Goal: Task Accomplishment & Management: Manage account settings

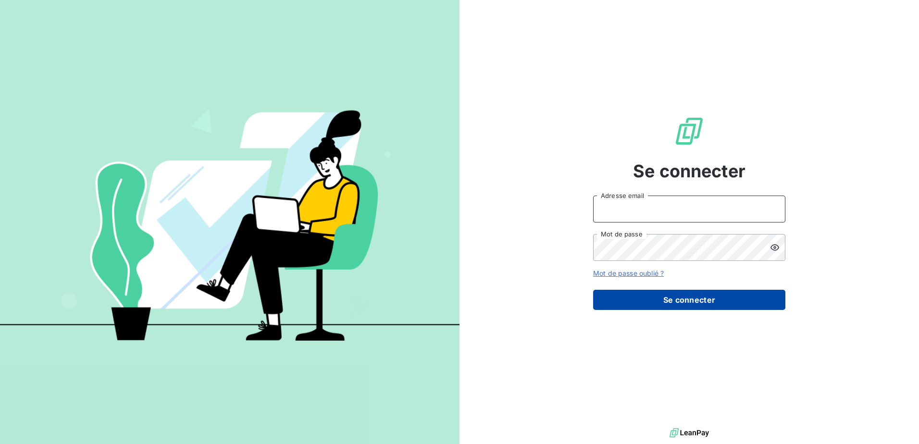
type input "relance@adex-logistique.fr"
click at [635, 305] on button "Se connecter" at bounding box center [689, 300] width 192 height 20
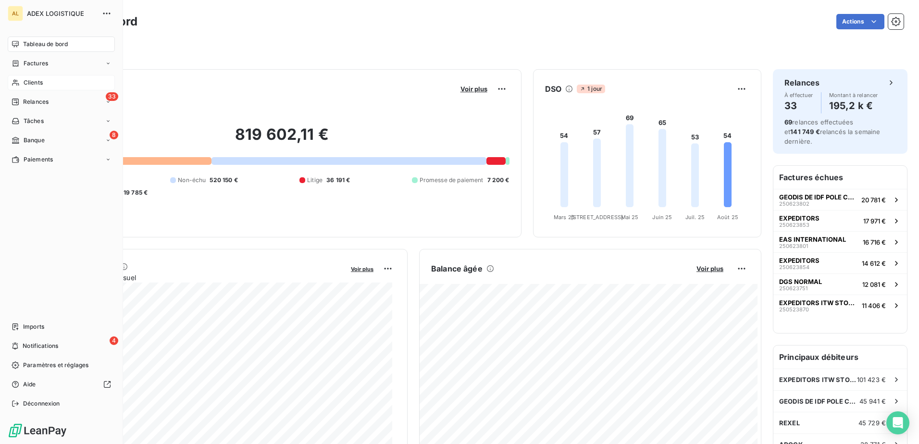
click at [36, 80] on span "Clients" at bounding box center [33, 82] width 19 height 9
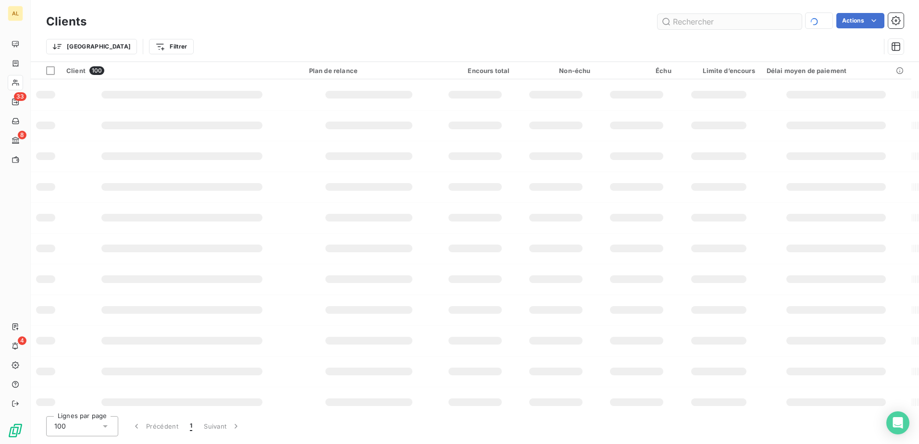
click at [703, 21] on input "text" at bounding box center [729, 21] width 144 height 15
type input "beeline"
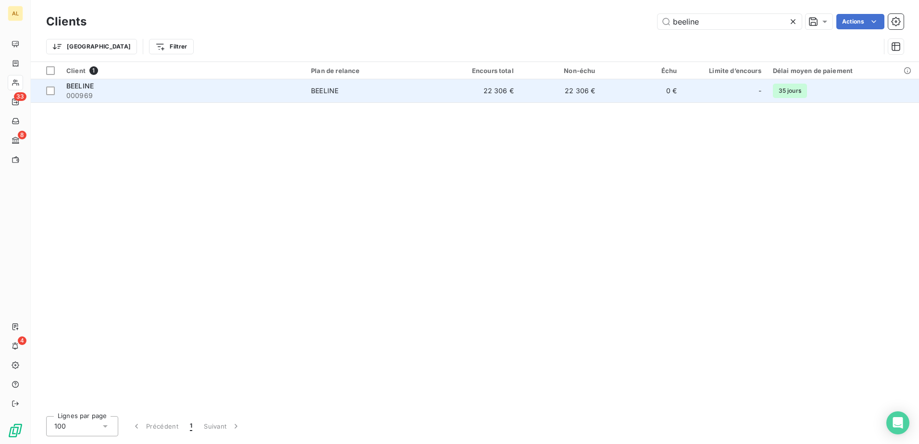
click at [258, 90] on div "BEELINE" at bounding box center [182, 86] width 233 height 10
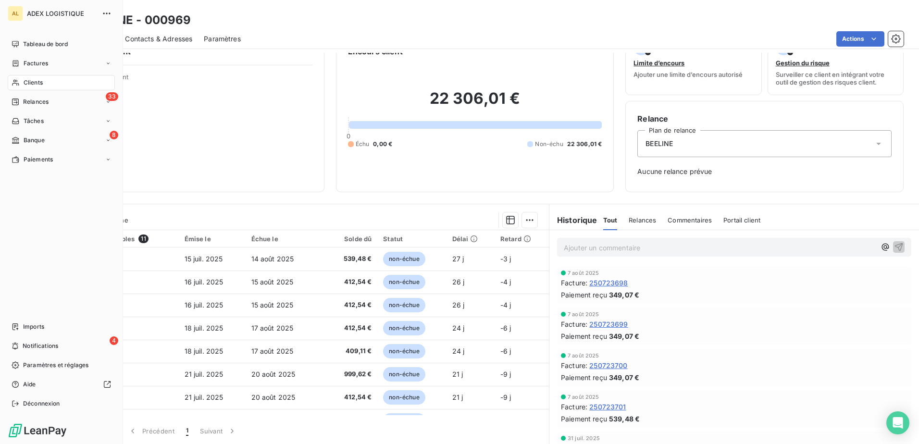
click at [63, 86] on div "Clients" at bounding box center [61, 82] width 107 height 15
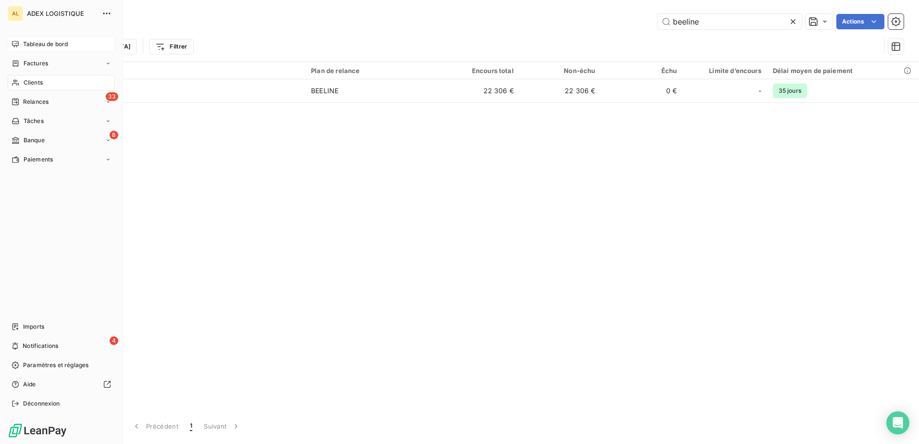
click at [55, 41] on span "Tableau de bord" at bounding box center [45, 44] width 45 height 9
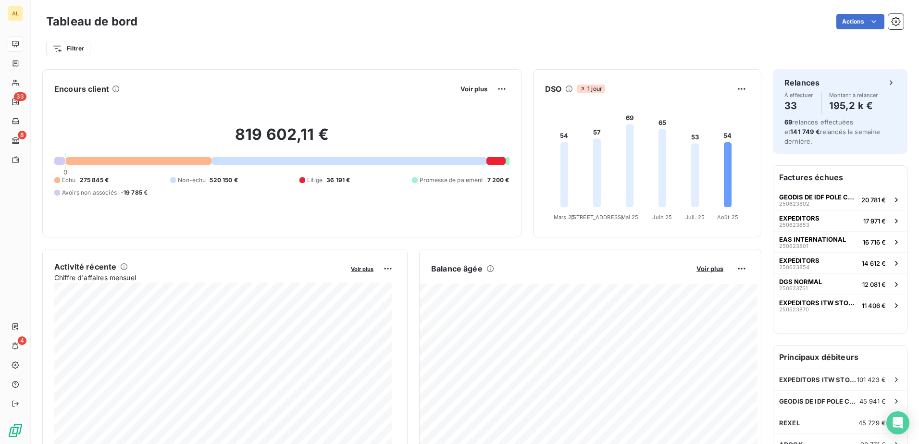
click at [479, 97] on div "819 602,11 € 0 Échu 275 845 € Non-échu 520 150 € Litige 36 191 € Promesse de pa…" at bounding box center [281, 161] width 455 height 129
click at [474, 91] on span "Voir plus" at bounding box center [473, 89] width 27 height 8
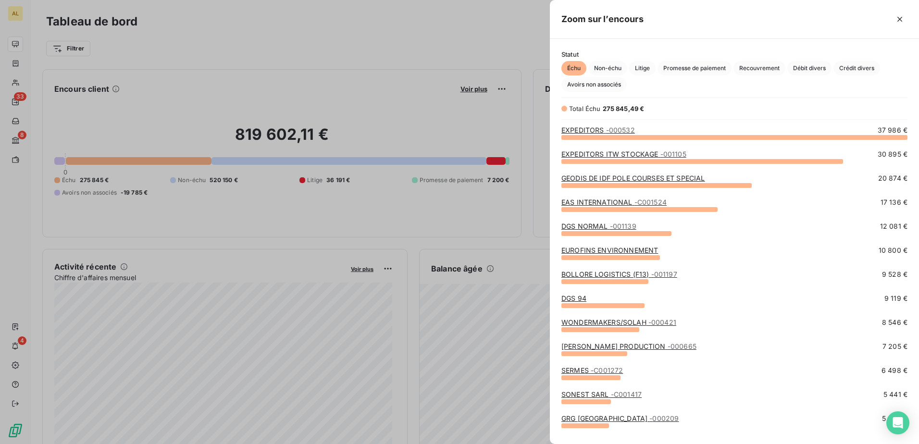
scroll to position [300, 362]
click at [628, 182] on link "GEODIS DE IDF POLE COURSES ET SPECIAL" at bounding box center [633, 178] width 144 height 8
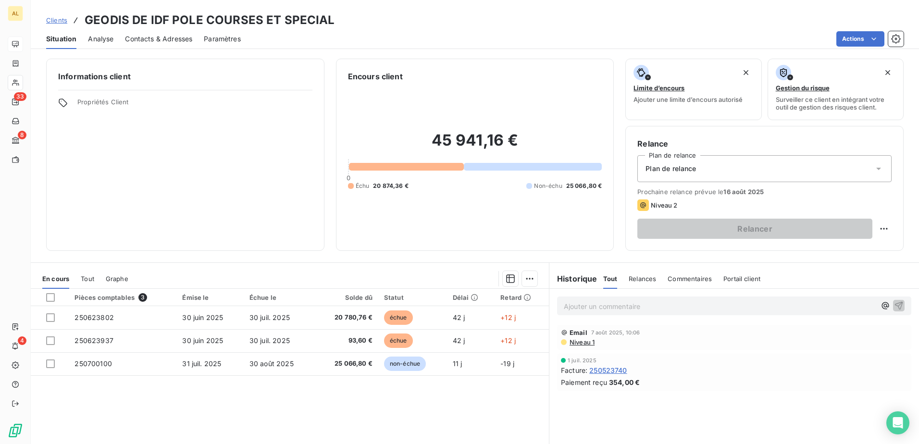
click at [684, 165] on span "Plan de relance" at bounding box center [670, 169] width 50 height 10
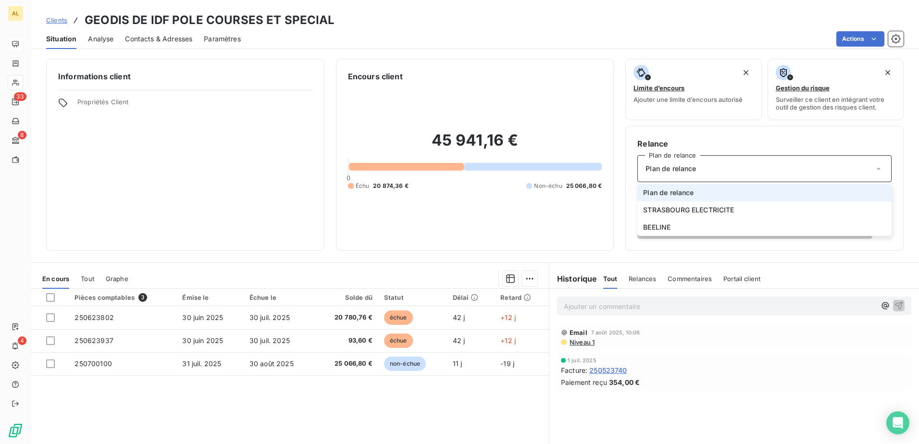
click at [684, 165] on span "Plan de relance" at bounding box center [670, 169] width 50 height 10
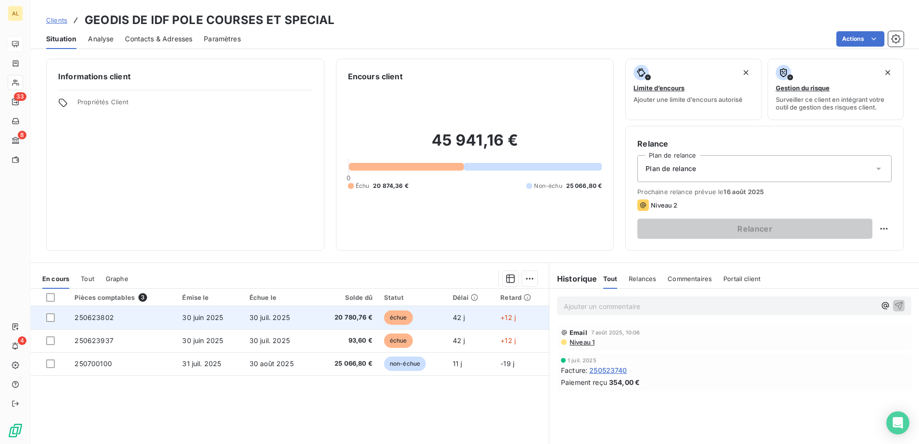
click at [112, 319] on span "250623802" at bounding box center [93, 317] width 39 height 8
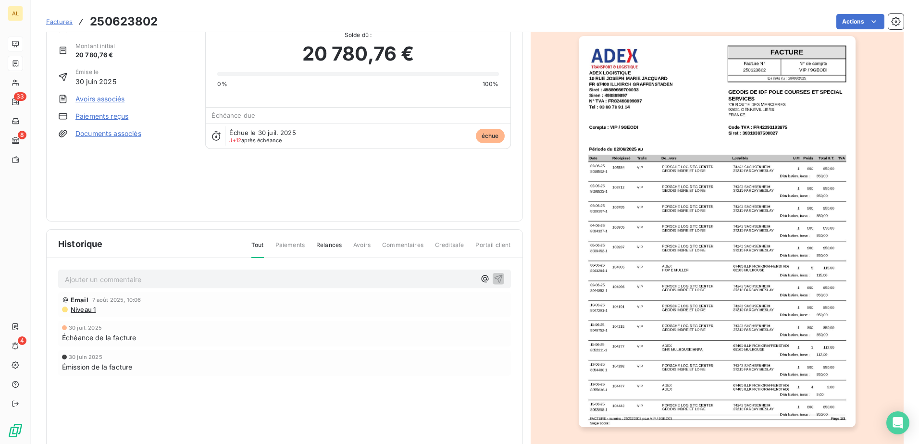
scroll to position [51, 0]
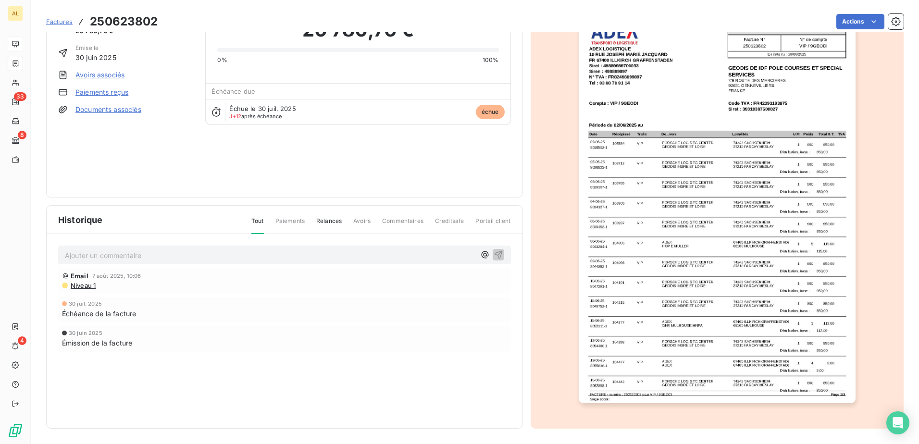
click at [331, 220] on span "Relances" at bounding box center [328, 225] width 25 height 16
click at [227, 258] on p "Ajouter un commentaire ﻿" at bounding box center [270, 255] width 410 height 12
click at [480, 224] on span "Portail client" at bounding box center [492, 225] width 35 height 16
click at [249, 222] on div "Tout Paiements Relances Avoirs Commentaires Creditsafe Portail client" at bounding box center [375, 225] width 271 height 16
click at [253, 222] on span "Tout" at bounding box center [257, 225] width 12 height 16
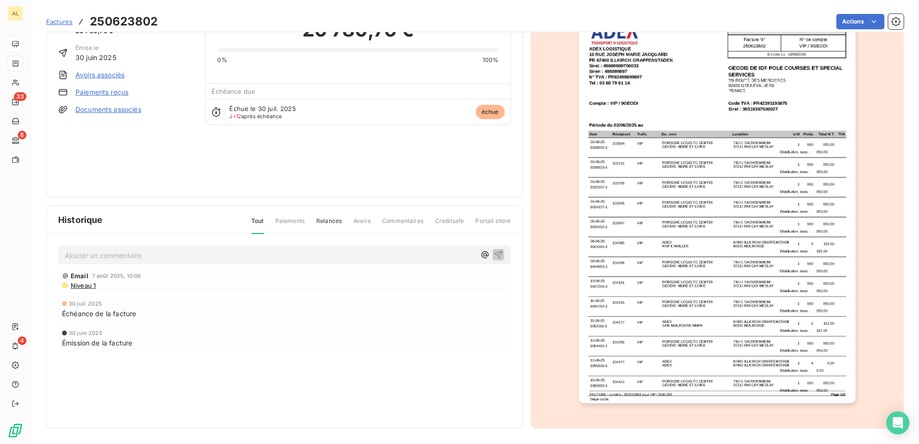
click at [87, 284] on span "Niveau 1" at bounding box center [83, 286] width 26 height 8
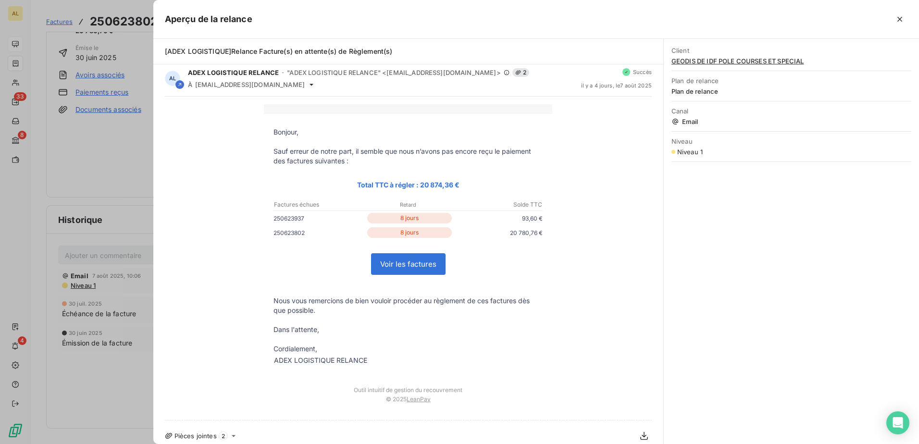
scroll to position [0, 0]
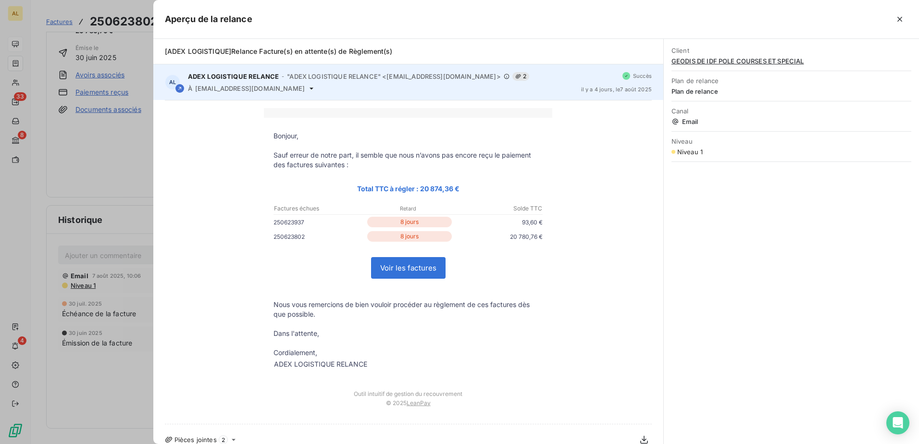
click at [360, 79] on span ""ADEX LOGISTIQUE RELANCE" <[EMAIL_ADDRESS][DOMAIN_NAME]>" at bounding box center [393, 77] width 213 height 8
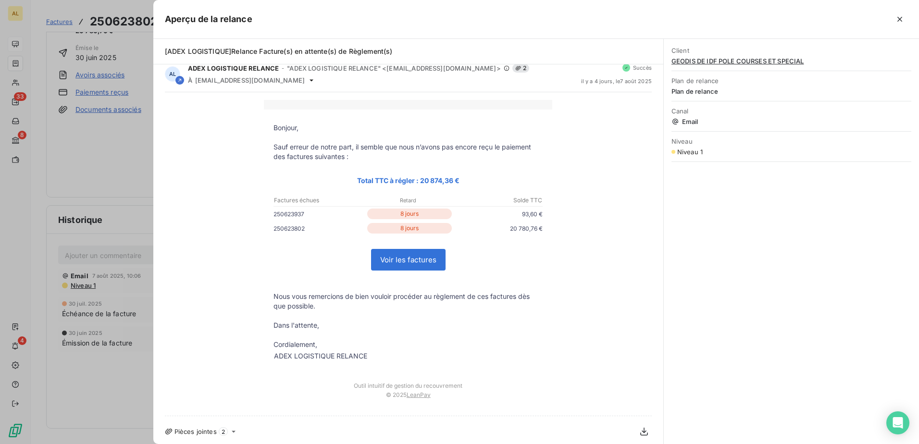
scroll to position [12, 0]
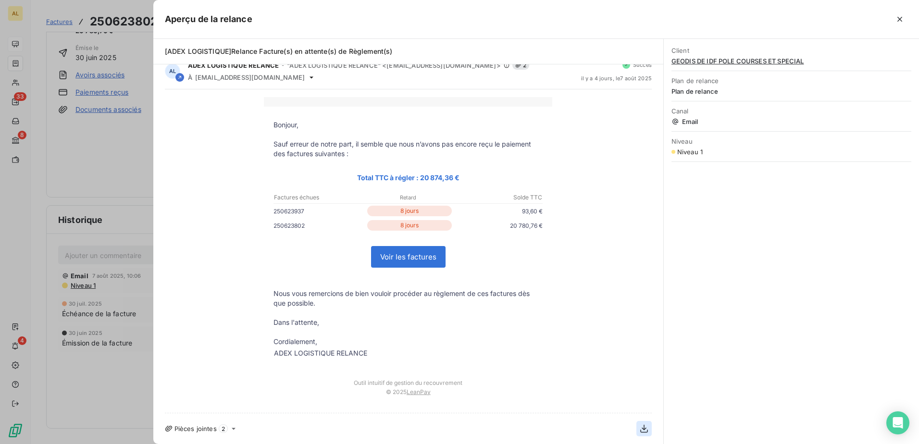
click at [639, 432] on icon "button" at bounding box center [644, 429] width 10 height 10
drag, startPoint x: 552, startPoint y: 250, endPoint x: 551, endPoint y: 261, distance: 11.1
click at [555, 250] on div "Bonjour, Sauf erreur de notre part, il semble que nous n’avons pas encore reçu …" at bounding box center [408, 251] width 487 height 308
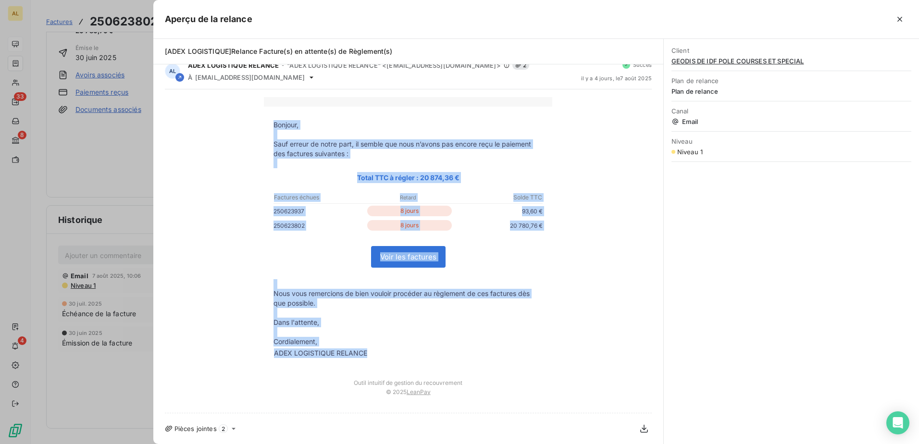
drag, startPoint x: 358, startPoint y: 362, endPoint x: 369, endPoint y: 358, distance: 11.1
click at [369, 358] on td "Bonjour, Sauf erreur de notre part, il semble que nous n’avons pas encore reçu …" at bounding box center [408, 238] width 288 height 263
copy td "Bonjour, Sauf erreur de notre part, il semble que nous n’avons pas encore reçu …"
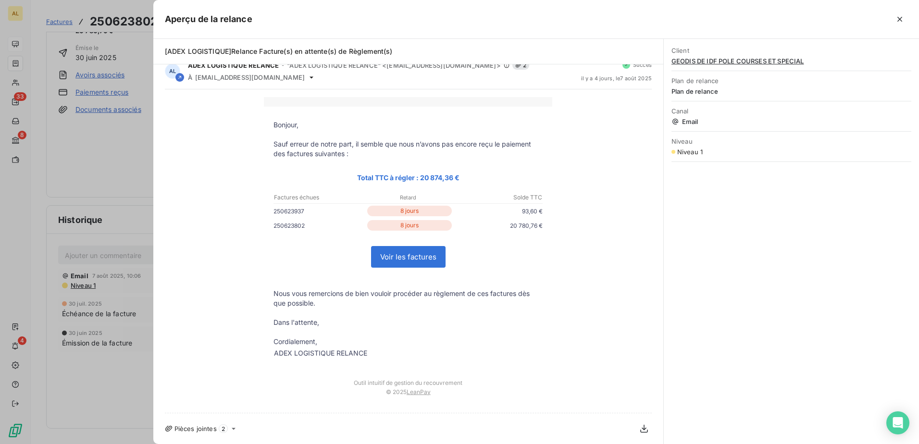
click at [214, 144] on div "Bonjour, Sauf erreur de notre part, il semble que nous n’avons pas encore reçu …" at bounding box center [408, 251] width 487 height 308
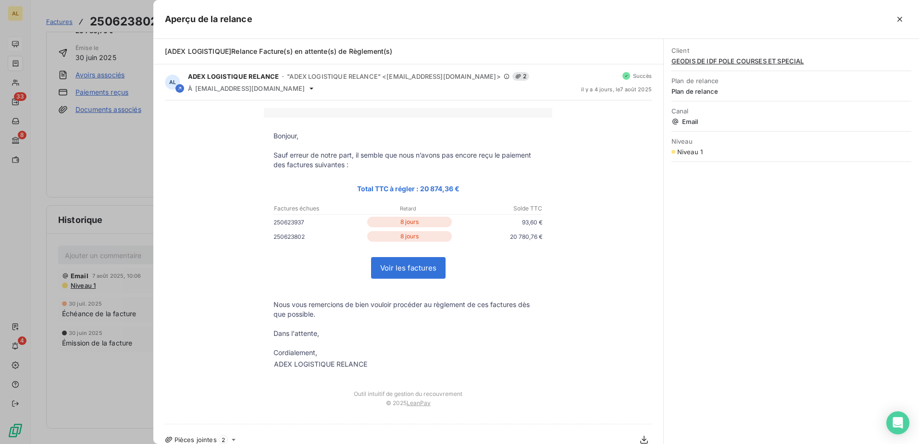
drag, startPoint x: 120, startPoint y: 174, endPoint x: 234, endPoint y: 96, distance: 138.1
click at [126, 168] on div at bounding box center [459, 222] width 919 height 444
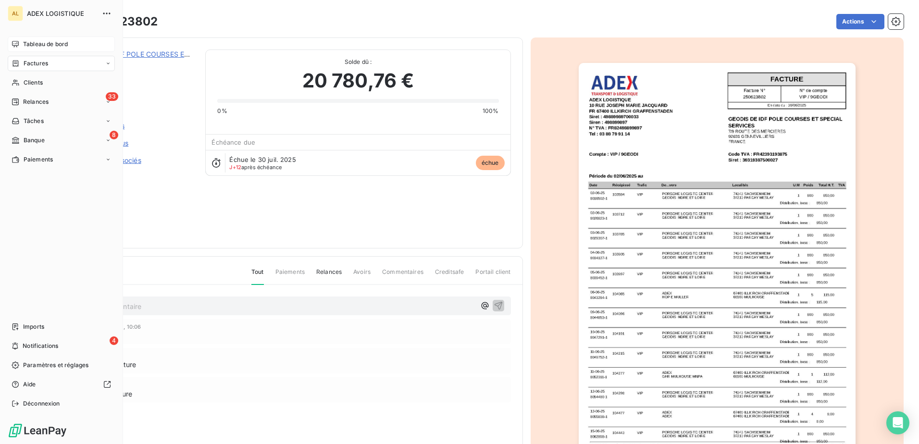
click at [39, 60] on span "Factures" at bounding box center [36, 63] width 25 height 9
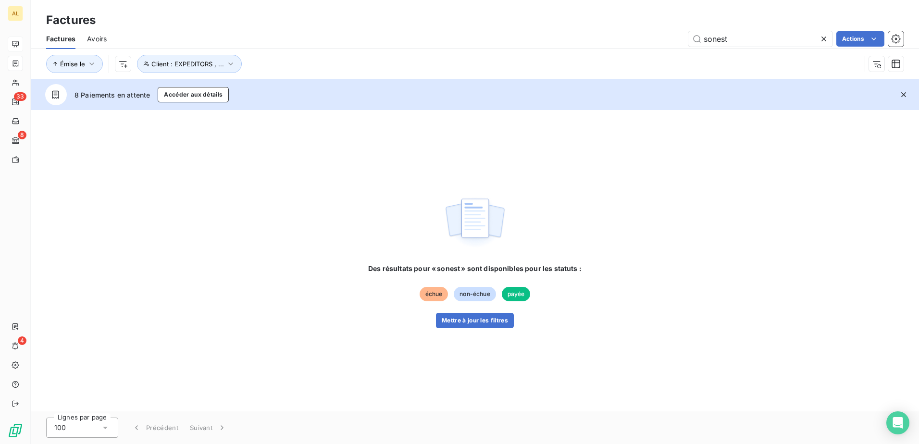
click at [904, 93] on icon "button" at bounding box center [904, 95] width 10 height 10
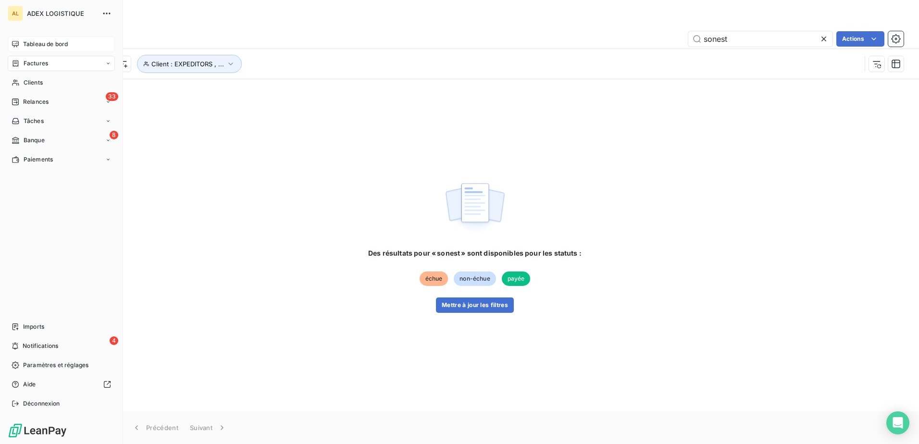
click at [42, 44] on span "Tableau de bord" at bounding box center [45, 44] width 45 height 9
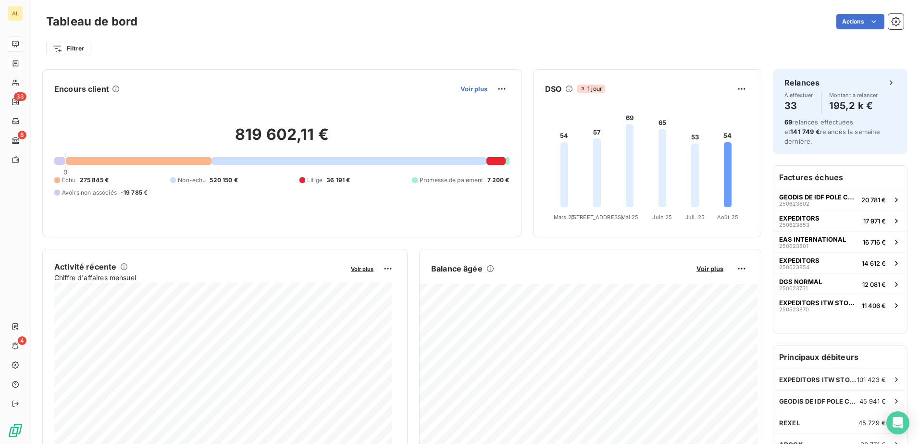
click at [468, 90] on span "Voir plus" at bounding box center [473, 89] width 27 height 8
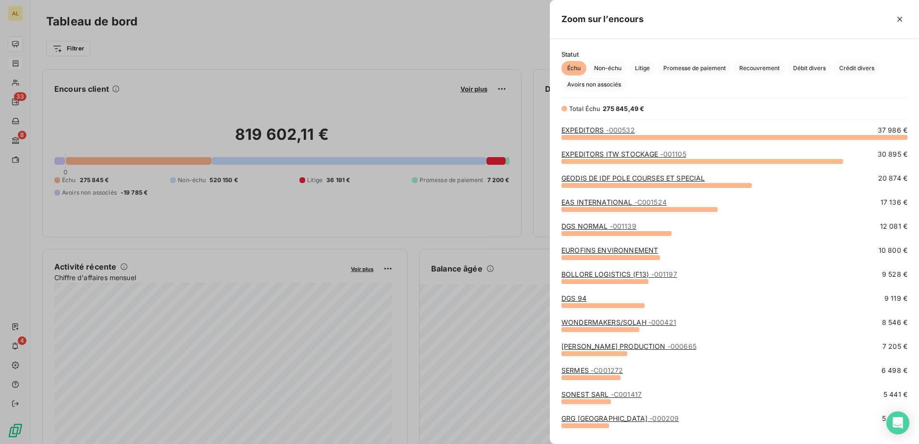
scroll to position [300, 362]
drag, startPoint x: 358, startPoint y: 62, endPoint x: 577, endPoint y: 115, distance: 224.8
click at [364, 64] on div at bounding box center [459, 222] width 919 height 444
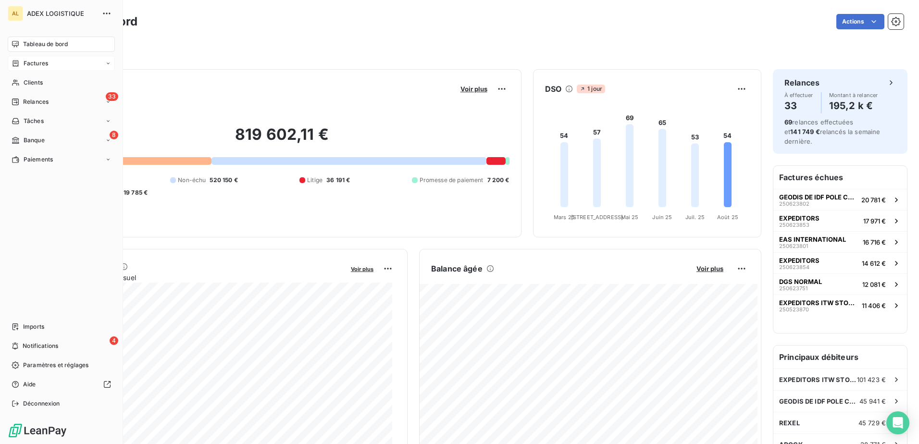
click at [11, 41] on div "Tableau de bord" at bounding box center [61, 44] width 107 height 15
drag, startPoint x: 39, startPoint y: 71, endPoint x: 53, endPoint y: 67, distance: 14.8
click at [39, 71] on div "Factures" at bounding box center [61, 63] width 107 height 15
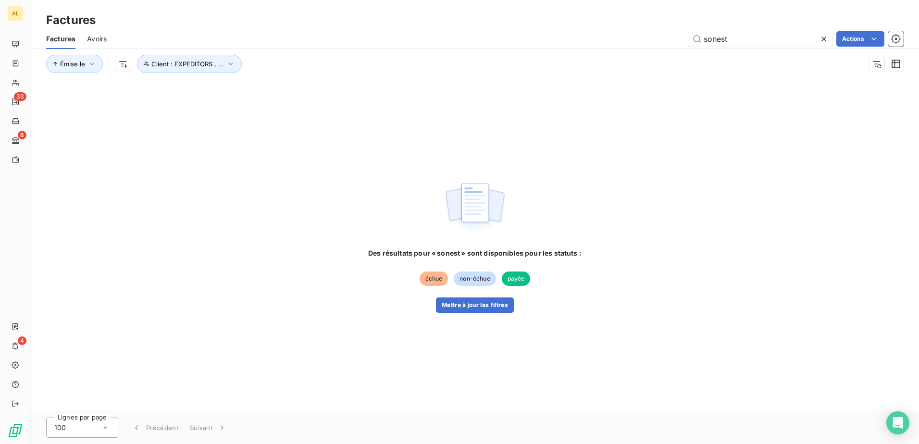
drag, startPoint x: 752, startPoint y: 45, endPoint x: 523, endPoint y: 37, distance: 228.9
click at [529, 37] on div "sonest Actions" at bounding box center [510, 38] width 785 height 15
type input "250700092"
click at [822, 41] on icon at bounding box center [824, 39] width 10 height 10
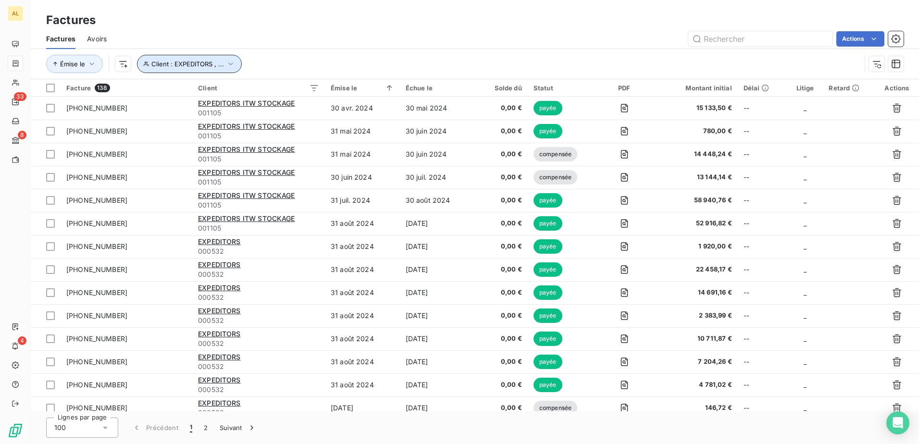
click at [227, 71] on button "Client : EXPEDITORS , ..." at bounding box center [189, 64] width 105 height 18
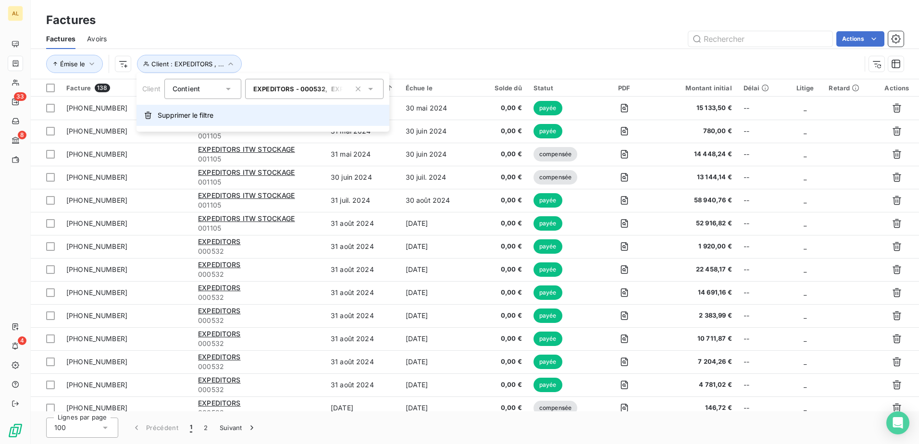
click at [185, 111] on button "Supprimer le filtre" at bounding box center [262, 115] width 253 height 21
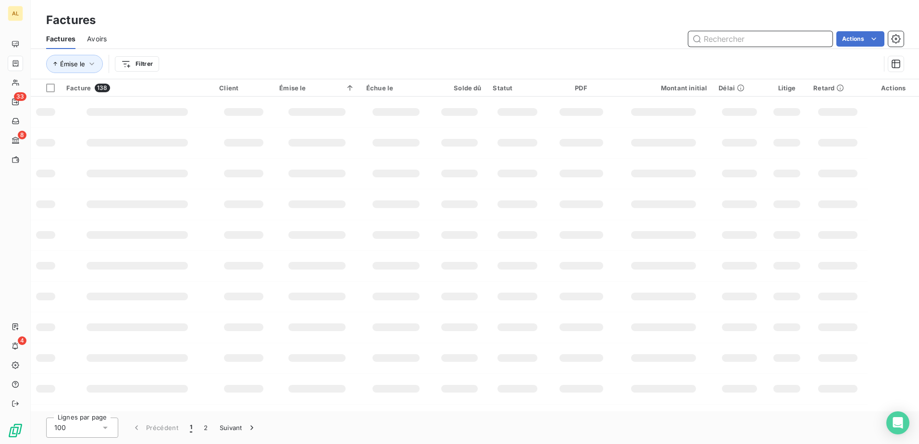
click at [763, 37] on input "text" at bounding box center [760, 38] width 144 height 15
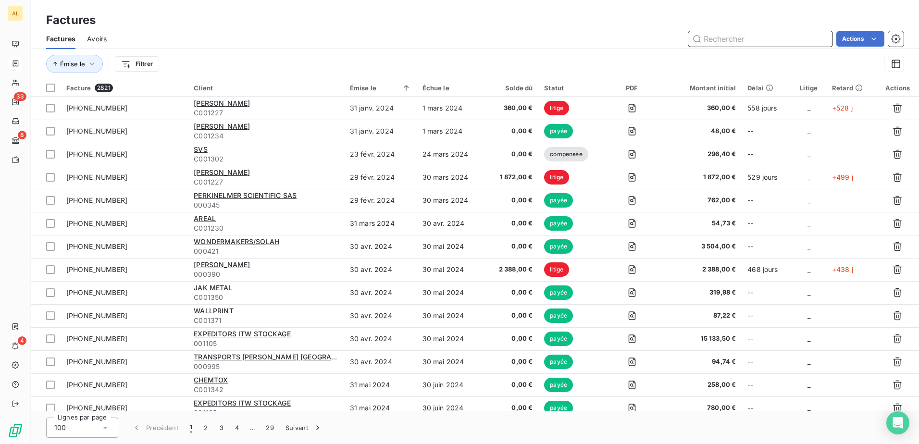
paste input "250700092"
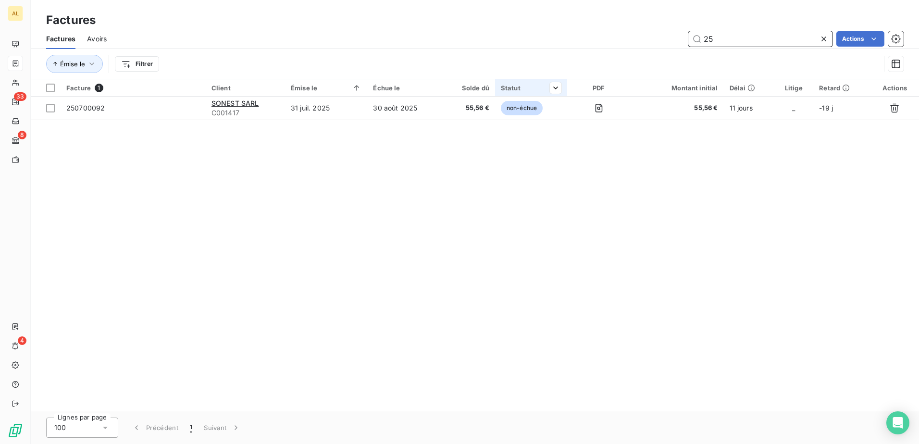
type input "2"
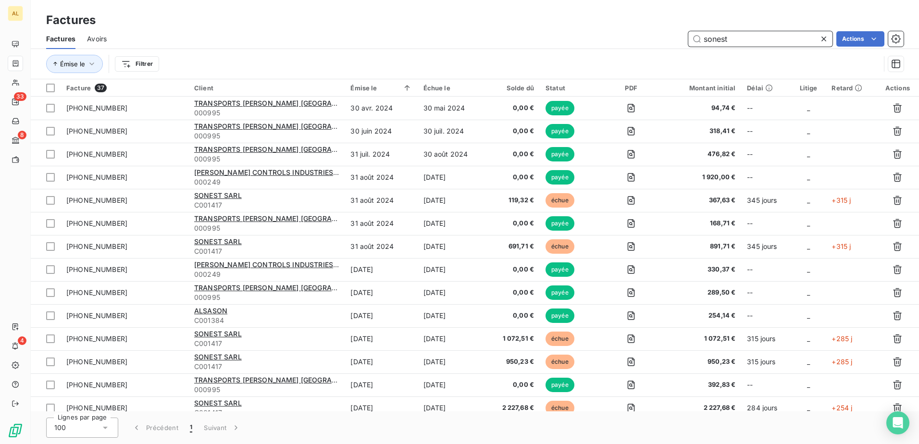
type input "sonest"
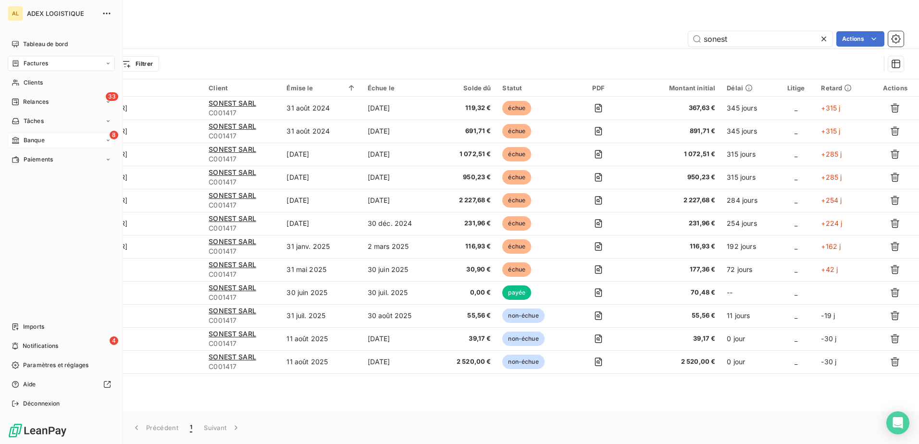
click at [30, 137] on span "Banque" at bounding box center [34, 140] width 21 height 9
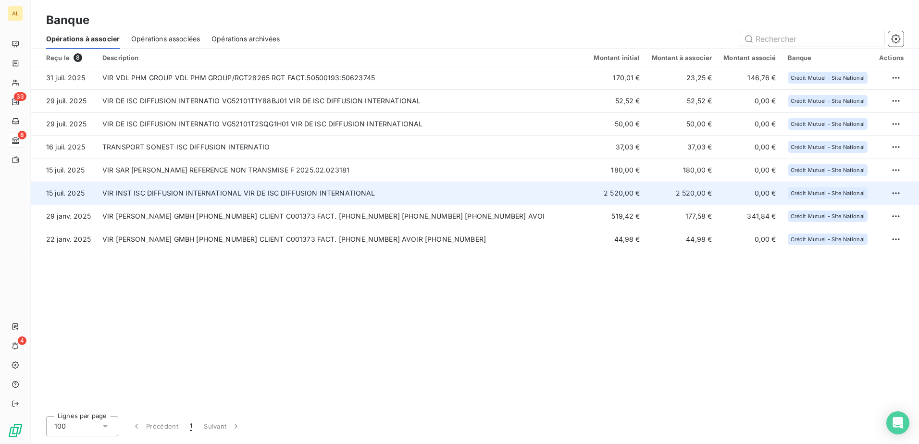
click at [151, 198] on td "VIR INST ISC DIFFUSION INTERNATIONAL VIR DE ISC DIFFUSION INTERNATIONAL" at bounding box center [342, 193] width 491 height 23
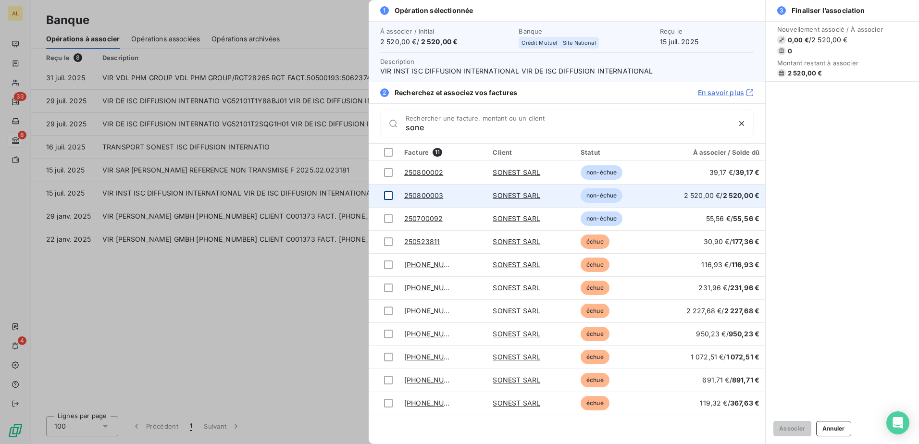
type input "sone"
click at [386, 195] on div at bounding box center [388, 195] width 9 height 9
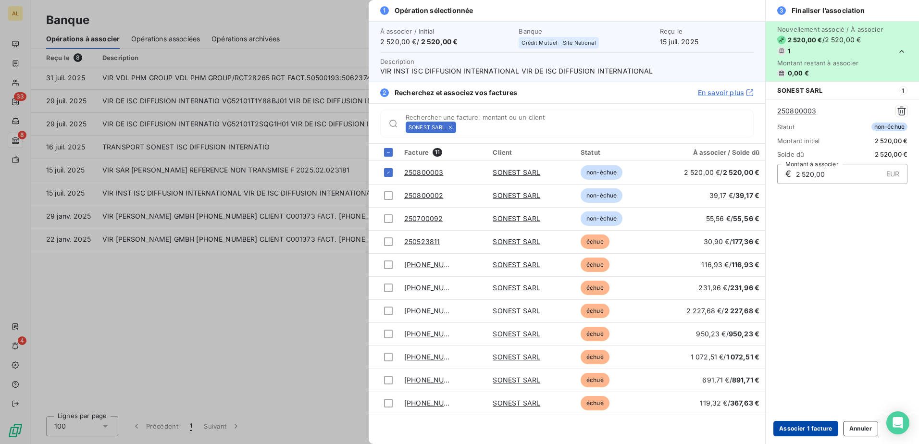
click at [800, 430] on button "Associer 1 facture" at bounding box center [805, 428] width 65 height 15
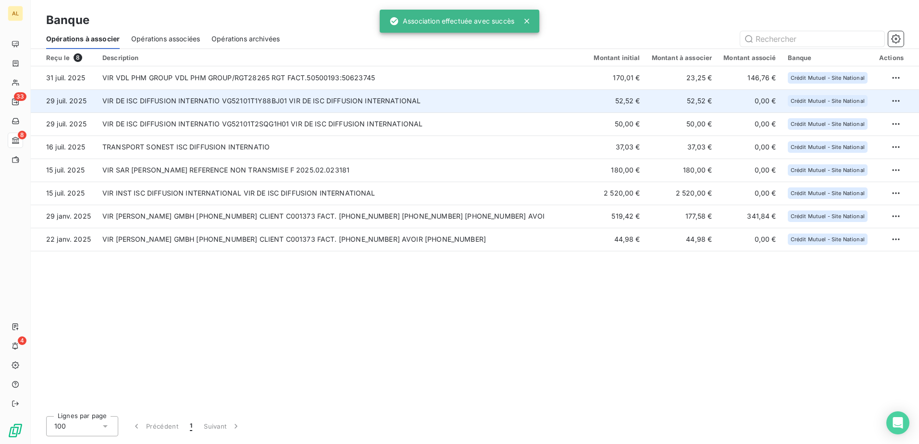
click at [143, 107] on td "VIR DE ISC DIFFUSION INTERNATIO VG52101T1Y88BJ01 VIR DE ISC DIFFUSION INTERNATI…" at bounding box center [342, 100] width 491 height 23
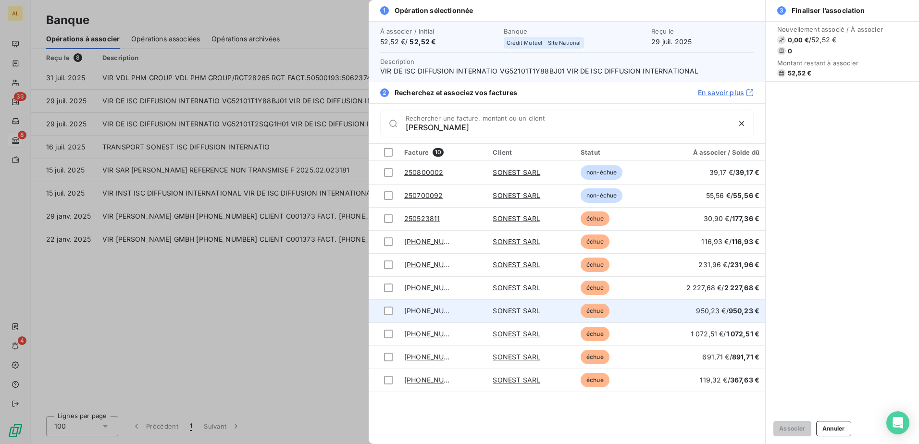
type input "[PERSON_NAME]"
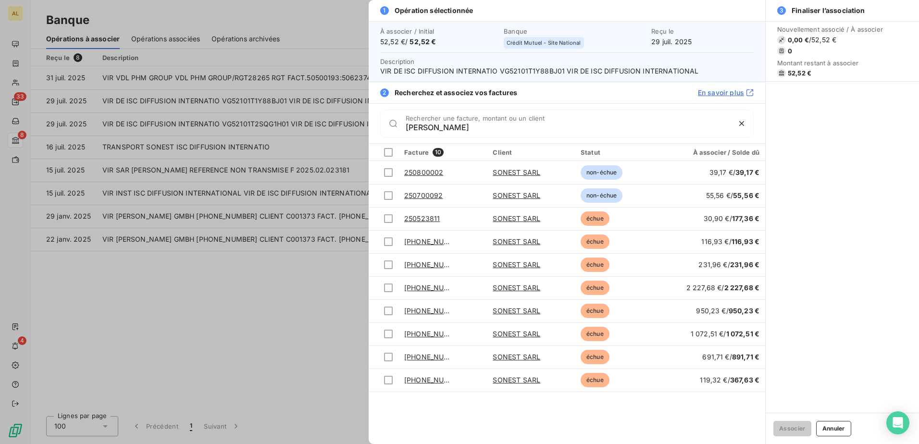
drag, startPoint x: 122, startPoint y: 64, endPoint x: 129, endPoint y: 74, distance: 12.4
click at [129, 74] on div at bounding box center [459, 222] width 919 height 444
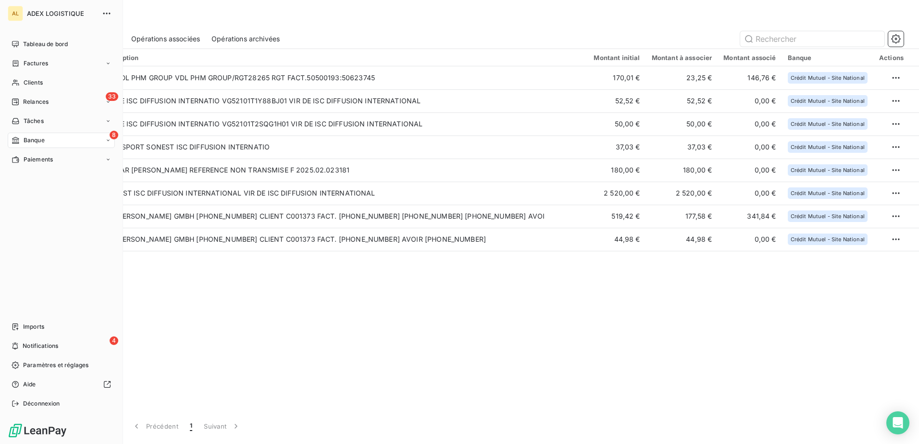
click at [29, 62] on span "Factures" at bounding box center [36, 63] width 25 height 9
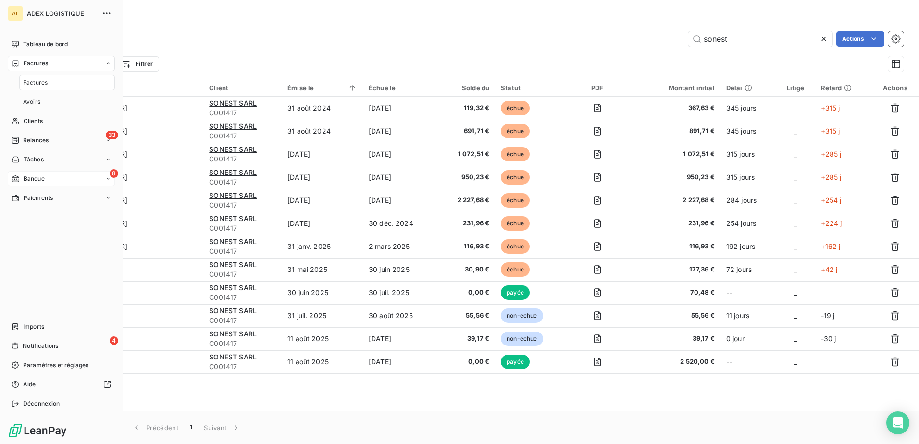
click at [41, 62] on span "Factures" at bounding box center [36, 63] width 25 height 9
click at [49, 46] on span "Tableau de bord" at bounding box center [45, 44] width 45 height 9
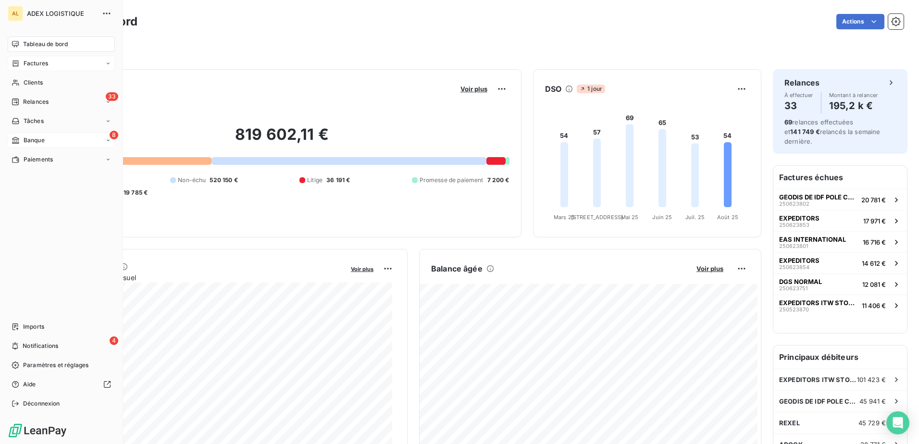
click at [25, 59] on div "Factures" at bounding box center [61, 63] width 107 height 15
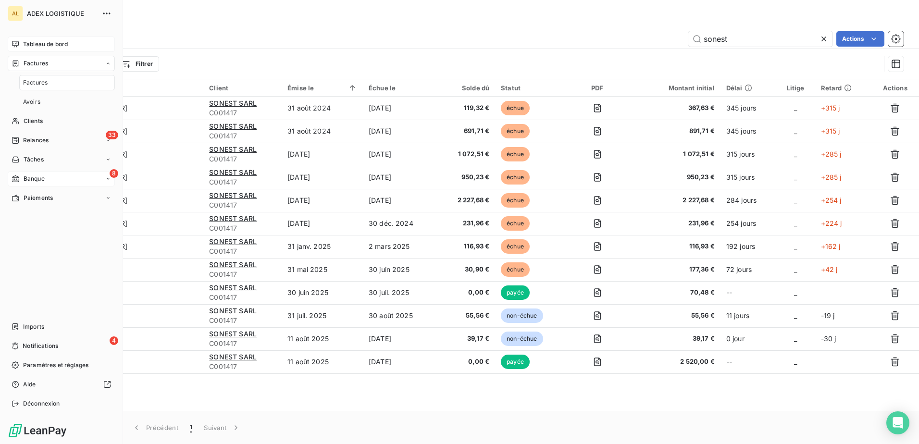
click at [28, 45] on span "Tableau de bord" at bounding box center [45, 44] width 45 height 9
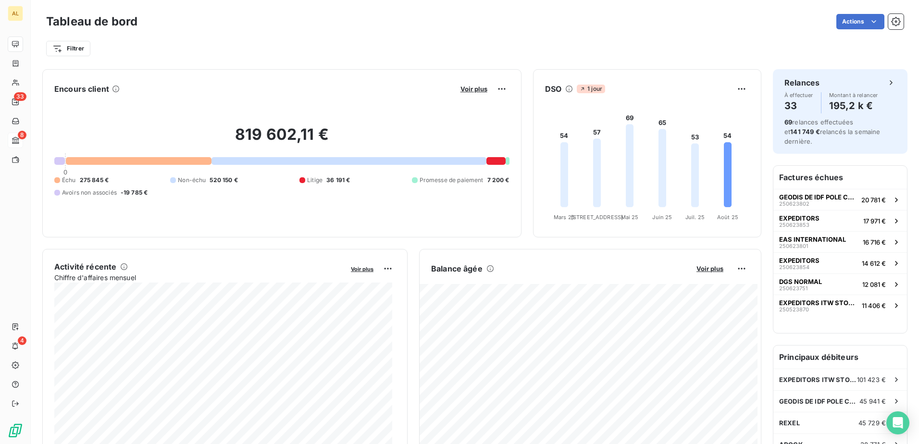
click at [183, 104] on div "819 602,11 € 0 Échu 275 845 € Non-échu 520 150 € Litige 36 191 € Promesse de pa…" at bounding box center [281, 161] width 455 height 129
click at [473, 93] on button "Voir plus" at bounding box center [473, 89] width 33 height 9
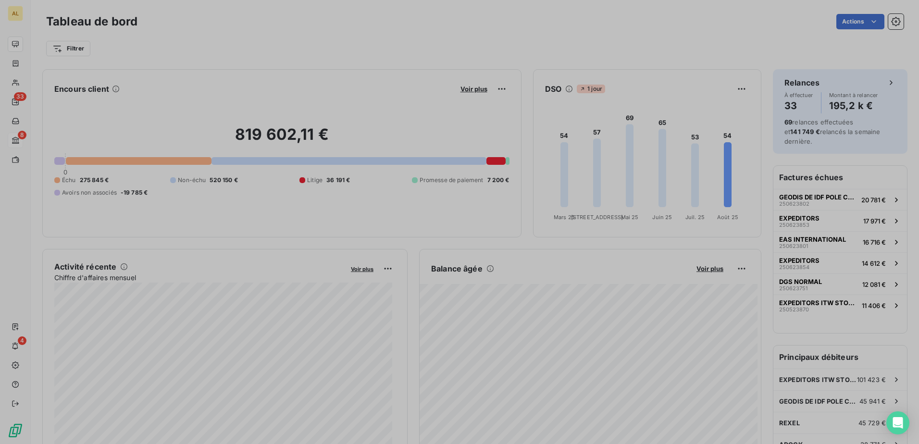
scroll to position [437, 362]
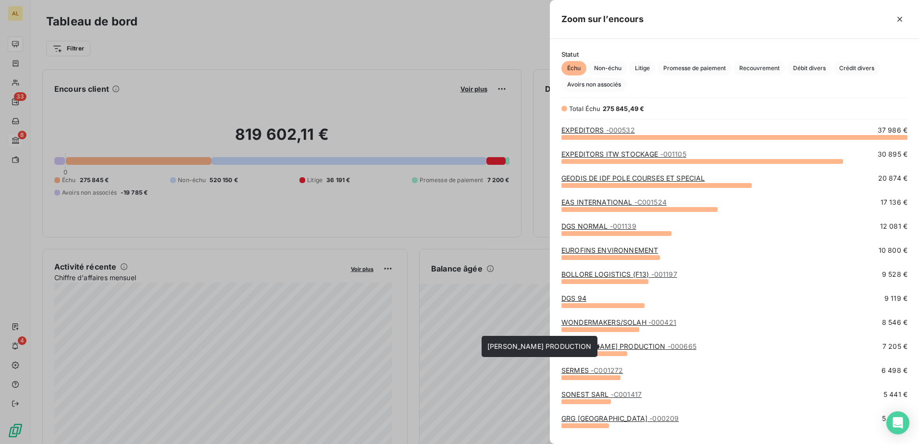
click at [617, 344] on link "[PERSON_NAME] PRODUCTION - 000665" at bounding box center [628, 346] width 135 height 8
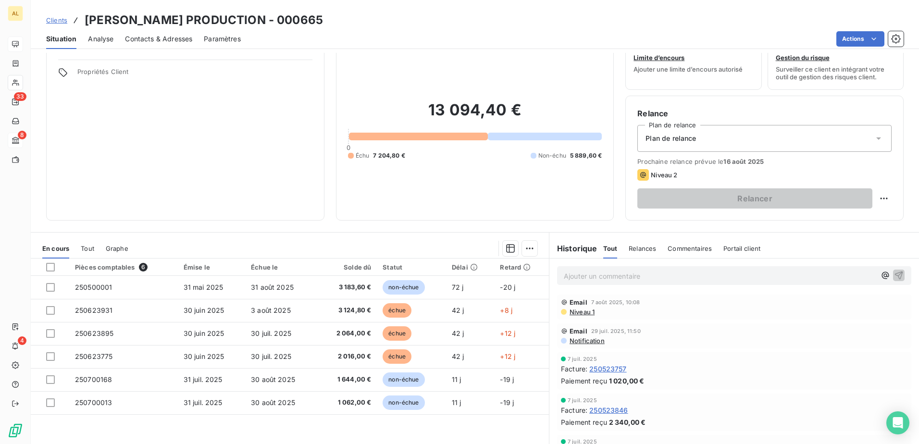
scroll to position [59, 0]
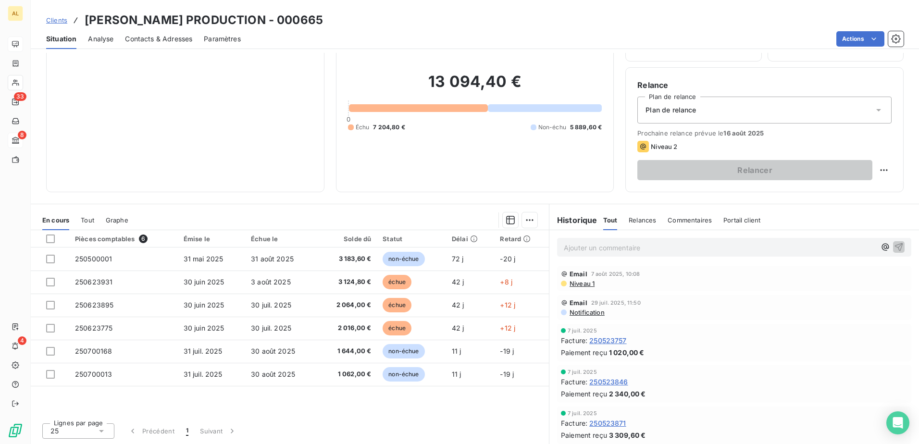
click at [56, 13] on div "Clients [PERSON_NAME] PRODUCTION - 000665" at bounding box center [184, 20] width 277 height 17
click at [63, 21] on span "Clients" at bounding box center [56, 20] width 21 height 8
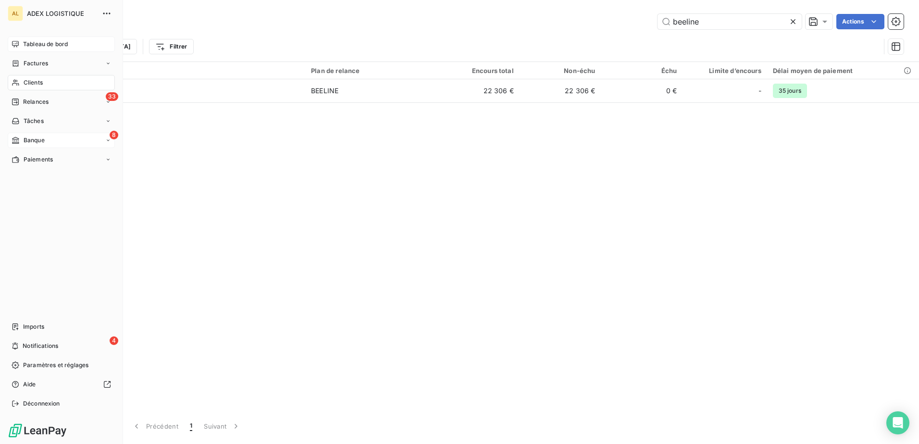
click at [44, 40] on span "Tableau de bord" at bounding box center [45, 44] width 45 height 9
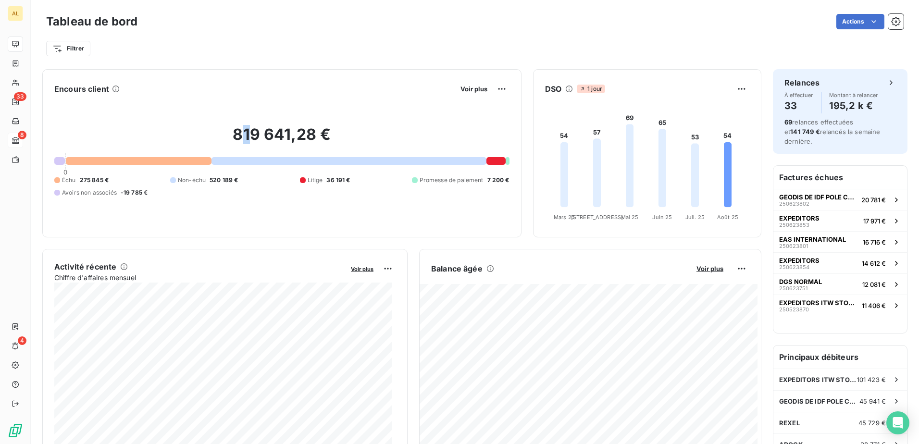
click at [246, 129] on h2 "819 641,28 €" at bounding box center [281, 139] width 455 height 29
click at [465, 89] on span "Voir plus" at bounding box center [473, 89] width 27 height 8
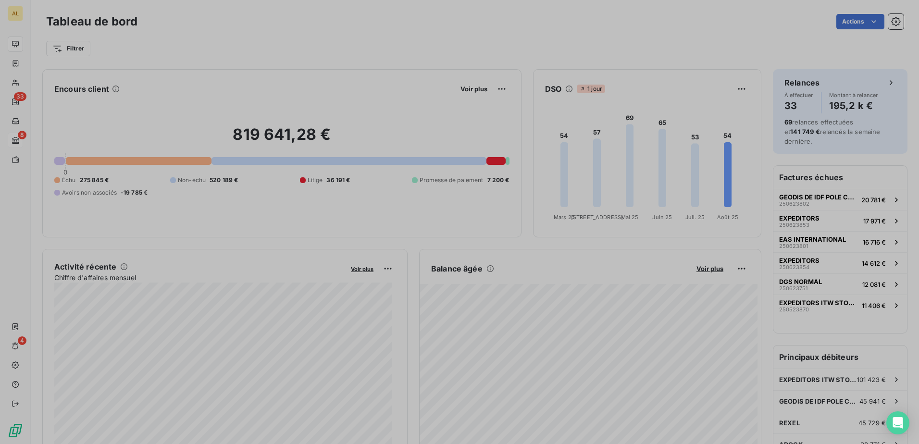
scroll to position [437, 362]
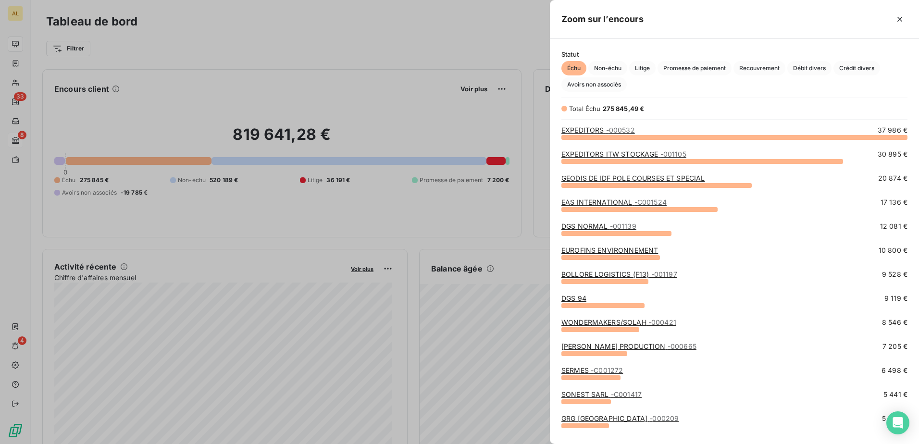
click at [629, 200] on link "EAS INTERNATIONAL - C001524" at bounding box center [613, 202] width 105 height 8
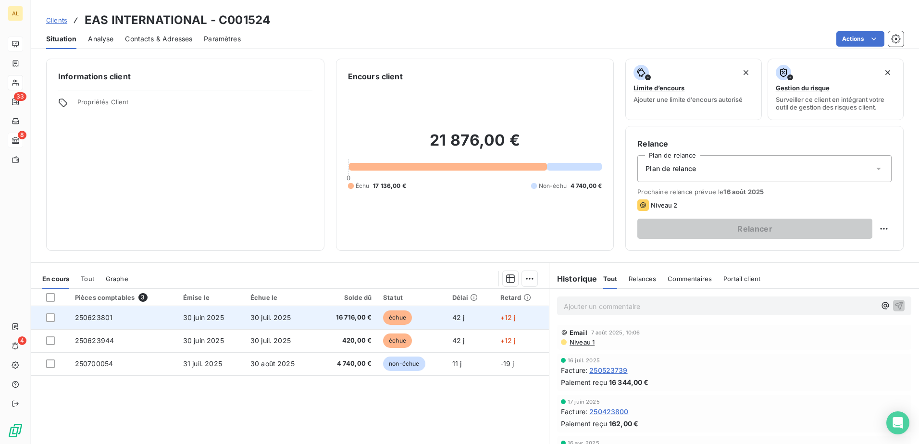
click at [113, 313] on td "250623801" at bounding box center [123, 317] width 108 height 23
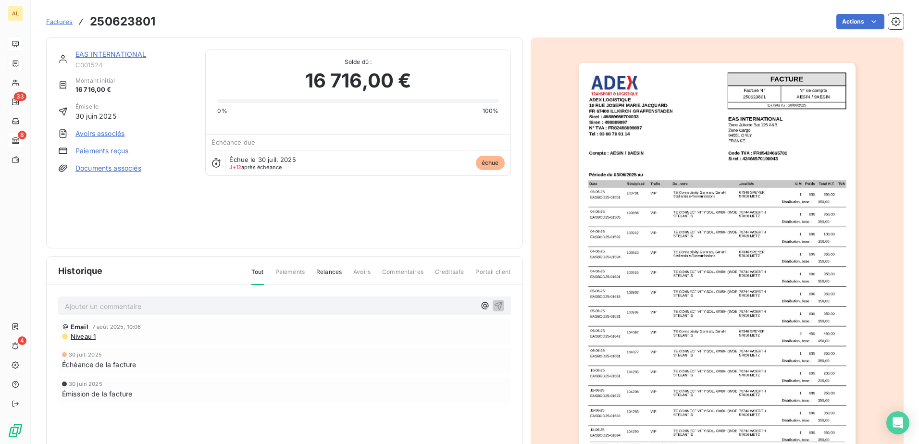
click at [62, 24] on span "Factures" at bounding box center [59, 22] width 26 height 8
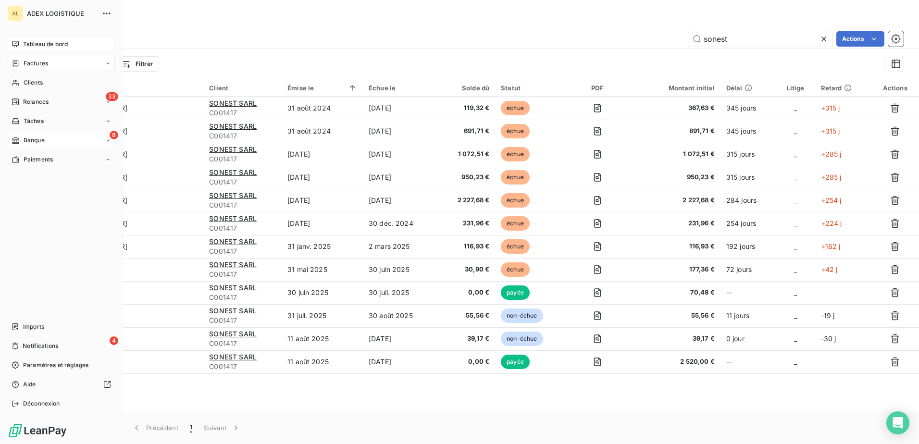
click at [63, 45] on span "Tableau de bord" at bounding box center [45, 44] width 45 height 9
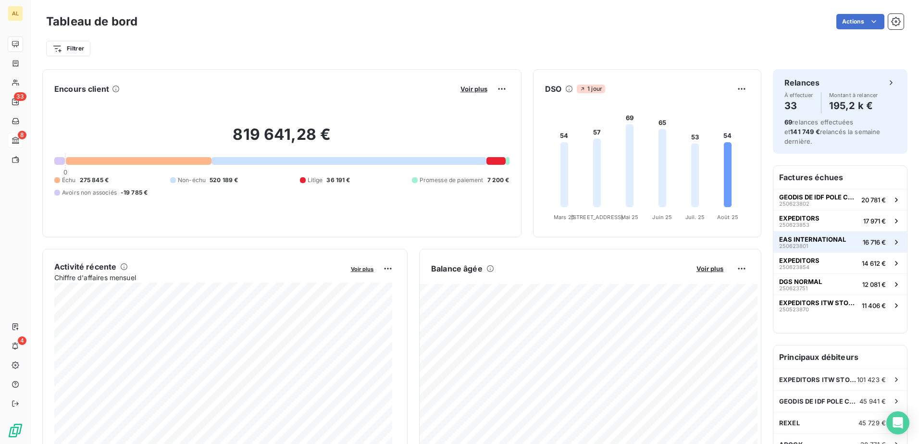
click at [806, 238] on div "EAS INTERNATIONAL 250623801" at bounding box center [812, 241] width 67 height 13
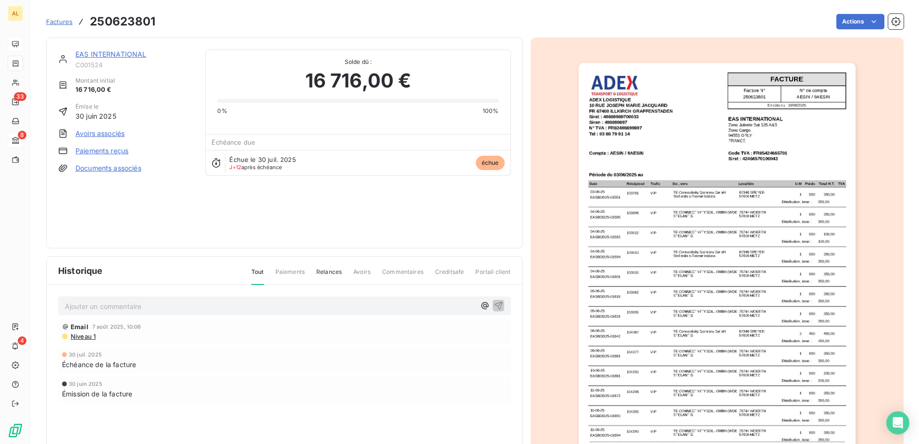
click at [683, 119] on img "button" at bounding box center [717, 258] width 277 height 391
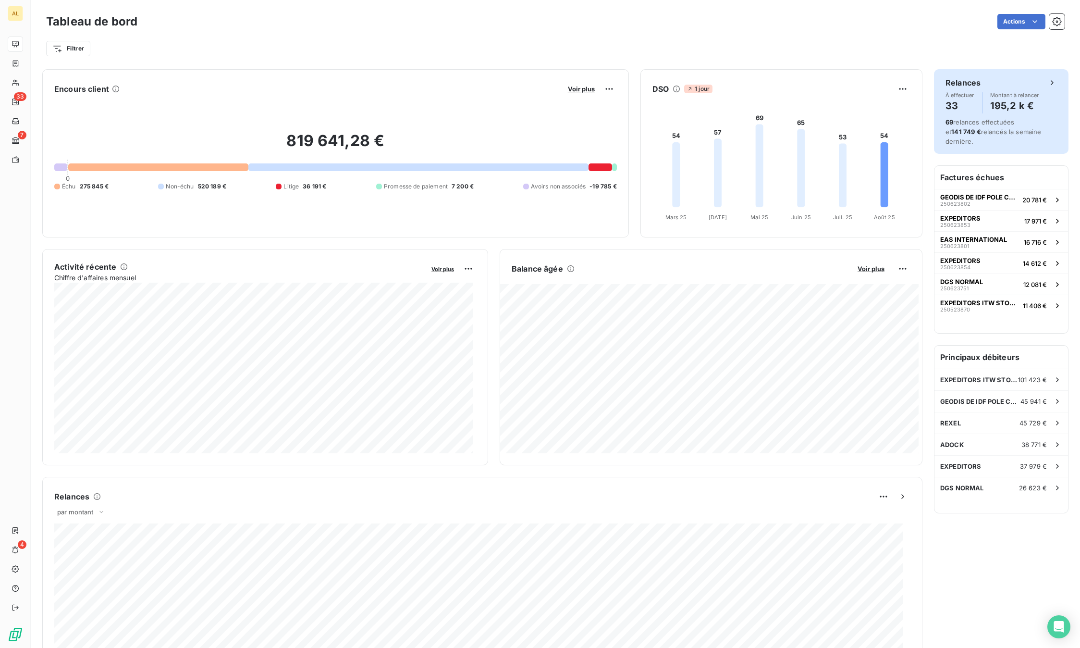
click at [1008, 99] on h4 "195,2 k €" at bounding box center [1014, 105] width 49 height 15
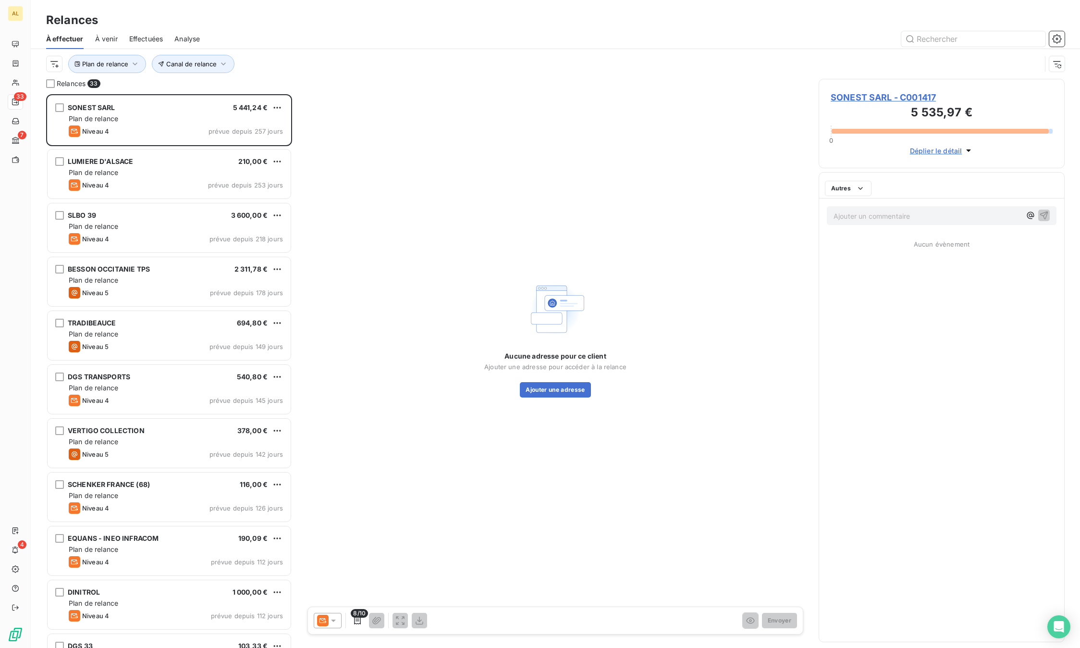
scroll to position [546, 239]
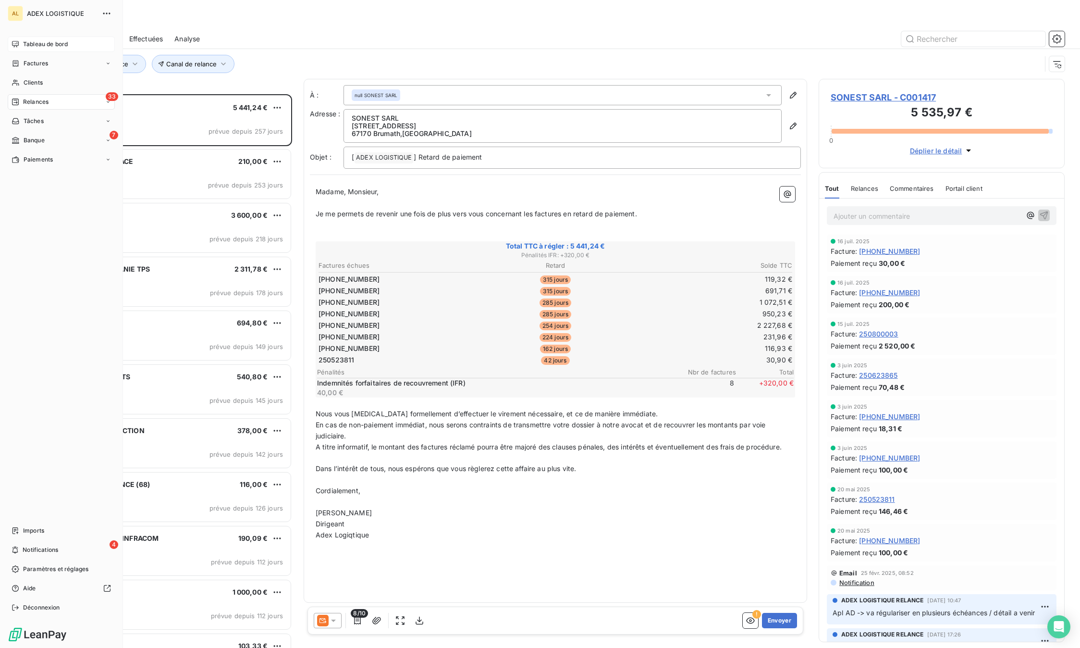
click at [38, 42] on span "Tableau de bord" at bounding box center [45, 44] width 45 height 9
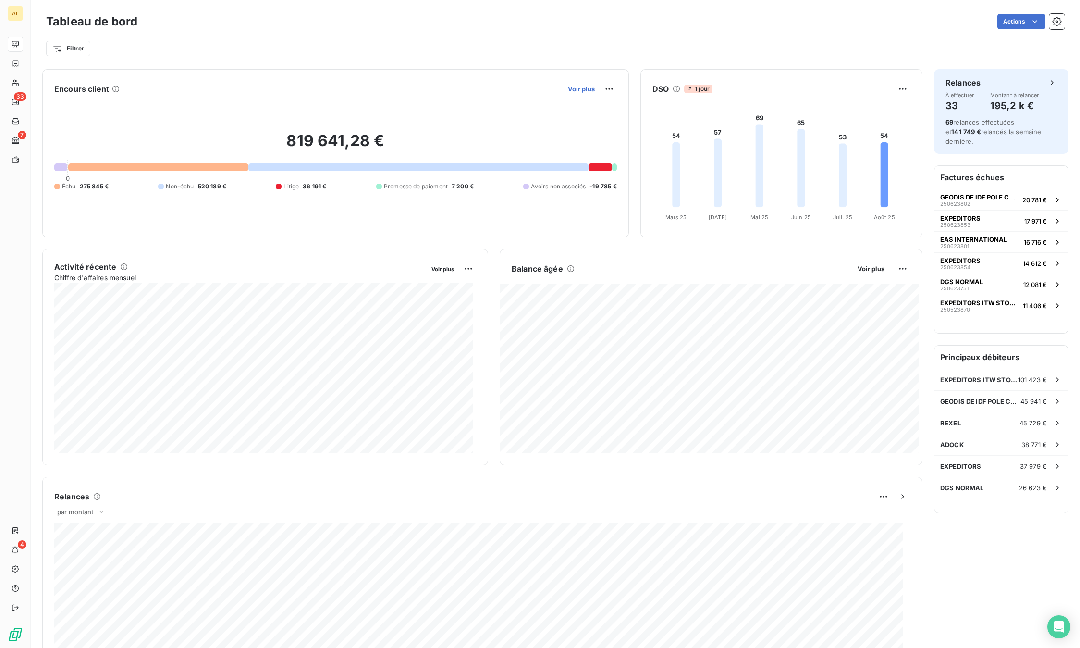
click at [578, 90] on span "Voir plus" at bounding box center [581, 89] width 27 height 8
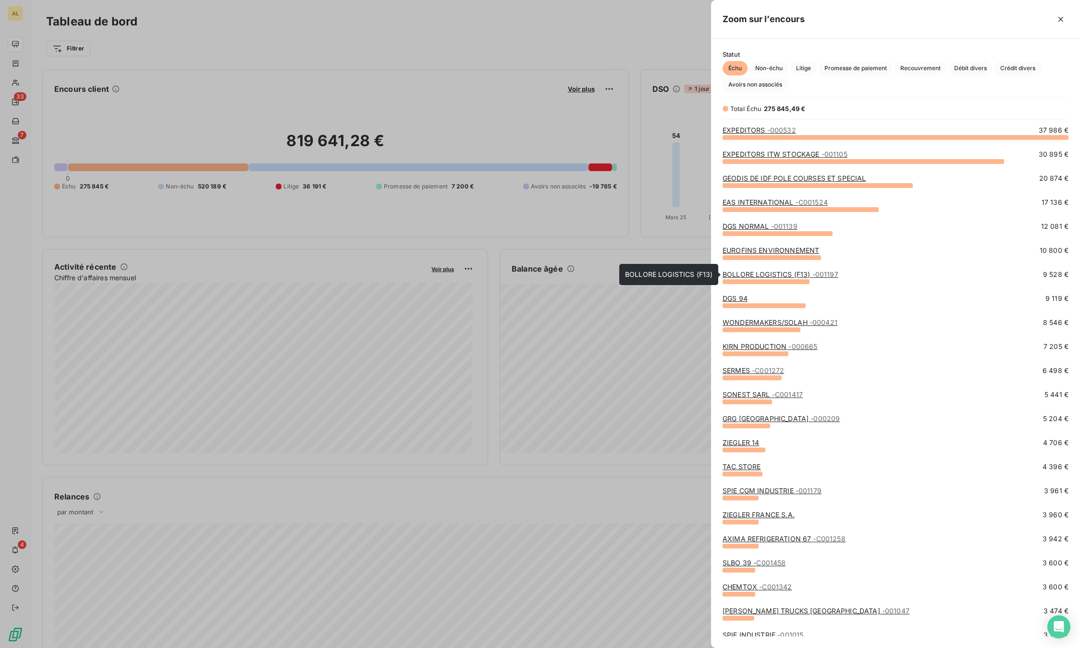
click at [772, 274] on link "BOLLORE LOGISTICS (F13) - 001197" at bounding box center [781, 274] width 116 height 8
